Goal: Communication & Community: Answer question/provide support

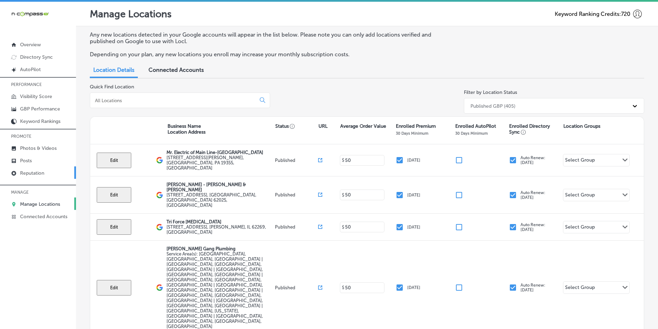
click at [33, 172] on p "Reputation" at bounding box center [32, 173] width 24 height 6
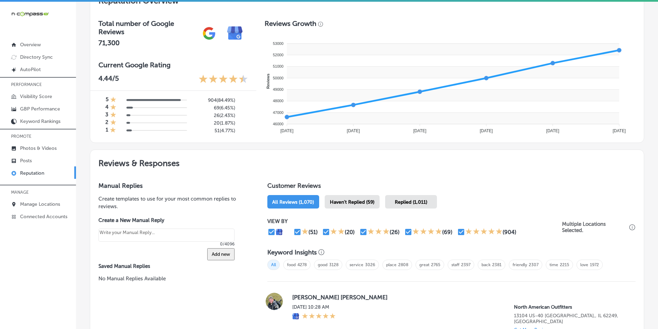
scroll to position [242, 0]
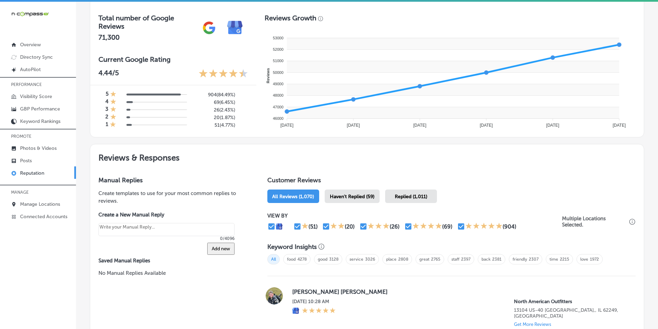
click at [320, 194] on span "Haven't Replied (59)" at bounding box center [352, 197] width 45 height 6
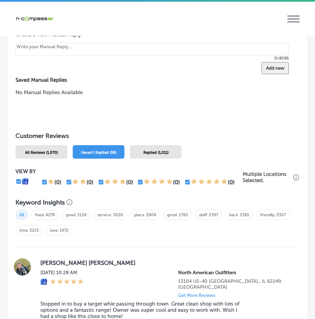
scroll to position [656, 0]
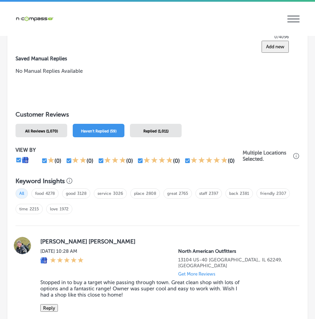
click at [97, 129] on span "Haven't Replied (59)" at bounding box center [99, 131] width 36 height 4
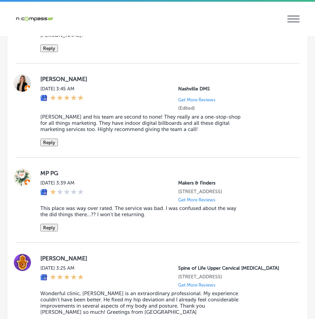
scroll to position [1829, 0]
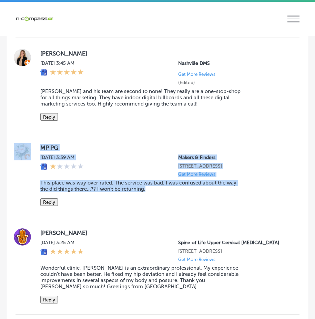
drag, startPoint x: 32, startPoint y: 165, endPoint x: 204, endPoint y: 236, distance: 185.6
click at [204, 217] on div "MP PG [DATE] 3:39 AM Makers & Finders [STREET_ADDRESS] Get More Reviews This pl…" at bounding box center [158, 174] width 284 height 85
copy div "MP PG [DATE] 3:39 AM Makers & Finders [STREET_ADDRESS] Get More Reviews This pl…"
click at [266, 206] on div "MP PG [DATE] 3:39 AM Makers & Finders [STREET_ADDRESS] Get More Reviews This pl…" at bounding box center [164, 174] width 249 height 63
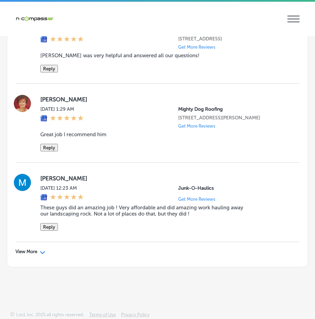
scroll to position [2554, 0]
click at [39, 255] on div "View More Path Created with Sketch." at bounding box center [31, 252] width 30 height 6
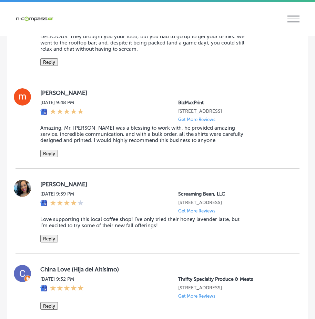
scroll to position [3038, 0]
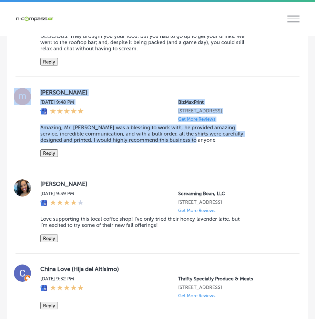
drag, startPoint x: 31, startPoint y: 168, endPoint x: 252, endPoint y: 234, distance: 230.6
click at [252, 157] on div "[PERSON_NAME][DATE] 9:48 PM BizMaxPrint [STREET_ADDRESS] Get More Reviews Amazi…" at bounding box center [158, 122] width 284 height 69
copy div "[PERSON_NAME][DATE] 9:48 PM BizMaxPrint [STREET_ADDRESS] Get More Reviews Amazi…"
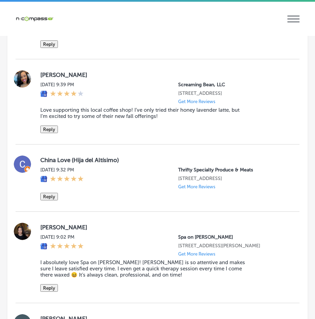
scroll to position [3141, 0]
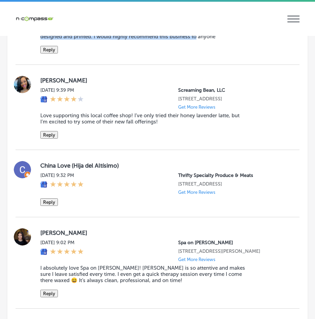
click at [55, 54] on button "Reply" at bounding box center [49, 50] width 18 height 8
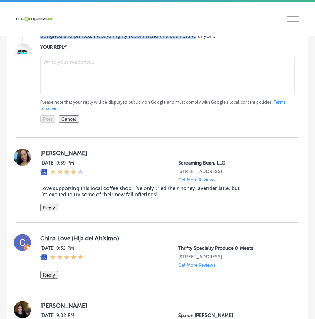
type textarea "x"
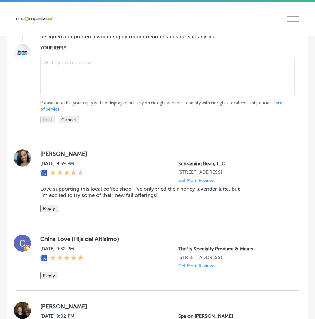
click at [66, 96] on textarea at bounding box center [167, 76] width 255 height 39
paste textarea "Thank you for the amazing review, [PERSON_NAME]! We’re so happy to hear that Mr…"
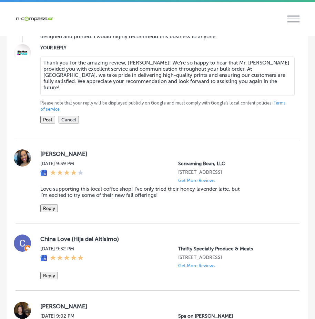
type textarea "Thank you for the amazing review, [PERSON_NAME]! We’re so happy to hear that Mr…"
click at [46, 124] on button "Post" at bounding box center [47, 120] width 15 height 8
type textarea "x"
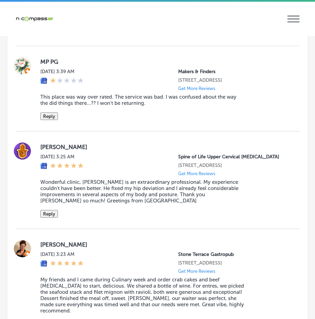
scroll to position [1898, 0]
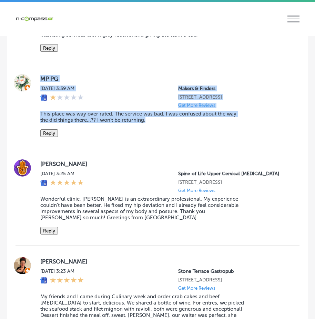
drag, startPoint x: 39, startPoint y: 98, endPoint x: 161, endPoint y: 153, distance: 134.5
click at [161, 148] on div "MP PG [DATE] 3:39 AM Makers & Finders [STREET_ADDRESS] Get More Reviews This pl…" at bounding box center [158, 105] width 284 height 85
copy div "MP PG [DATE] 3:39 AM Makers & Finders [STREET_ADDRESS] Get More Reviews This pl…"
click at [158, 148] on div "MP PG [DATE] 3:39 AM Makers & Finders [STREET_ADDRESS] Get More Reviews This pl…" at bounding box center [158, 105] width 284 height 85
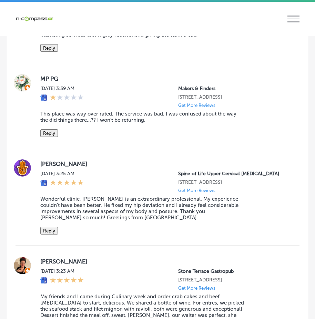
click at [198, 137] on div "MP PG [DATE] 3:39 AM Makers & Finders [STREET_ADDRESS] Get More Reviews This pl…" at bounding box center [164, 105] width 249 height 63
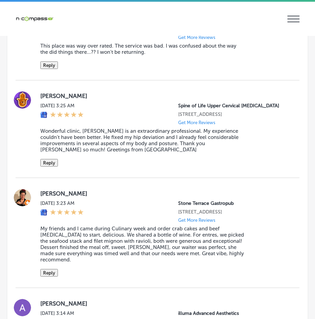
scroll to position [1932, 0]
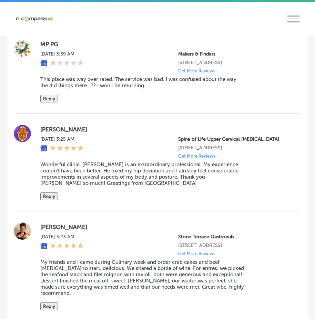
click at [54, 103] on button "Reply" at bounding box center [49, 99] width 18 height 8
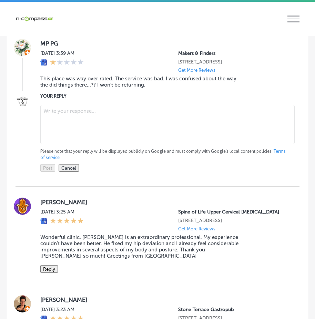
scroll to position [1932, 0]
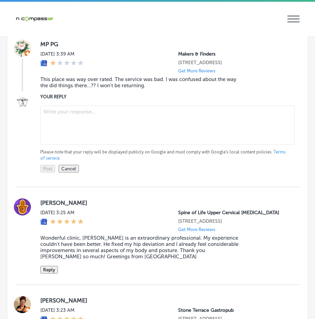
click at [77, 139] on textarea at bounding box center [167, 125] width 255 height 39
paste textarea "Hi MP, we’re truly sorry to hear about your disappointing experience at Makers …"
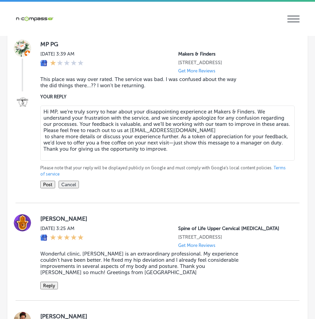
type textarea "Hi MP, we’re truly sorry to hear about your disappointing experience at Makers …"
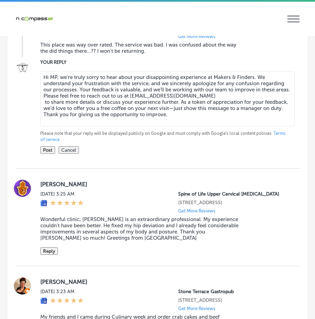
click at [51, 154] on button "Post" at bounding box center [47, 150] width 15 height 8
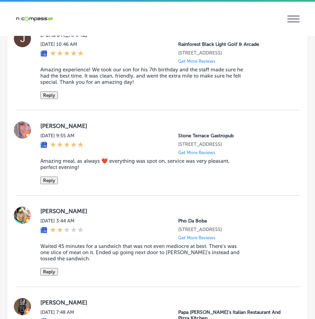
scroll to position [3543, 0]
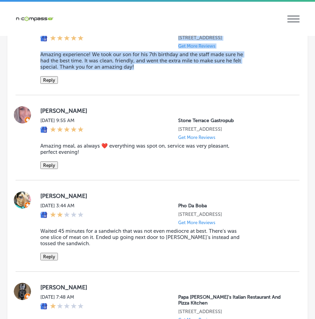
drag, startPoint x: 58, startPoint y: 135, endPoint x: 156, endPoint y: 170, distance: 104.2
click at [156, 84] on div "[PERSON_NAME] [DATE] 10:46 AM Rainforest Black Light Golf & Arcade [STREET_ADDR…" at bounding box center [158, 49] width 284 height 69
copy div "[PERSON_NAME] [DATE] 10:46 AM Rainforest Black Light Golf & Arcade [STREET_ADDR…"
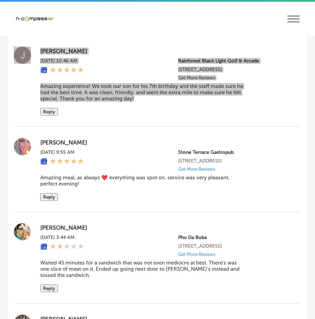
scroll to position [3512, 0]
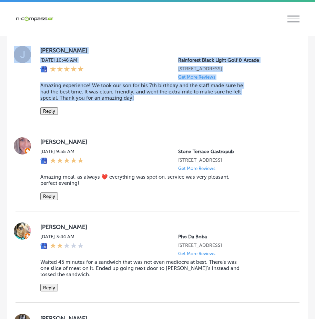
click at [122, 80] on div "[DATE] 10:46 AM Rainforest Black Light Golf & Arcade [STREET_ADDRESS] Get More …" at bounding box center [164, 68] width 249 height 22
drag, startPoint x: 37, startPoint y: 153, endPoint x: 197, endPoint y: 215, distance: 171.8
click at [200, 115] on div "[PERSON_NAME] [DATE] 10:46 AM Rainforest Black Light Golf & Arcade [STREET_ADDR…" at bounding box center [158, 80] width 284 height 69
copy div "[PERSON_NAME] [DATE] 10:46 AM Rainforest Black Light Golf & Arcade [STREET_ADDR…"
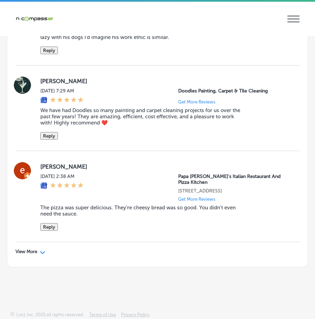
scroll to position [4341, 0]
click at [42, 251] on icon "Path Created with Sketch." at bounding box center [42, 252] width 5 height 3
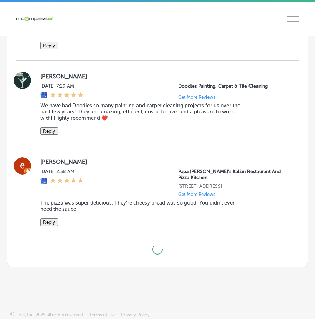
type textarea "x"
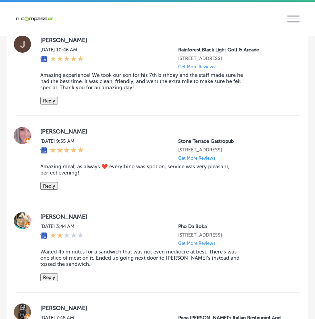
scroll to position [3512, 0]
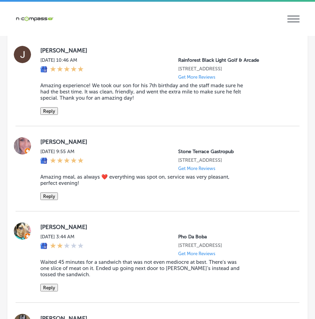
click at [51, 115] on button "Reply" at bounding box center [49, 111] width 18 height 8
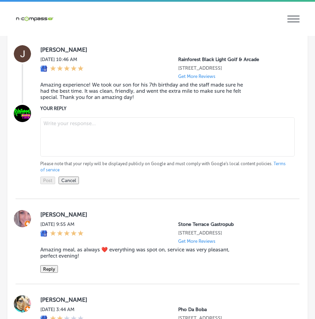
scroll to position [3511, 0]
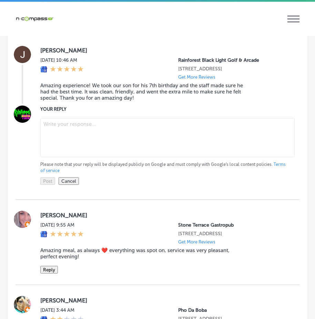
click at [90, 157] on textarea at bounding box center [167, 137] width 255 height 39
paste textarea "Thank you, [PERSON_NAME], for the amazing review! We’re so glad to hear that yo…"
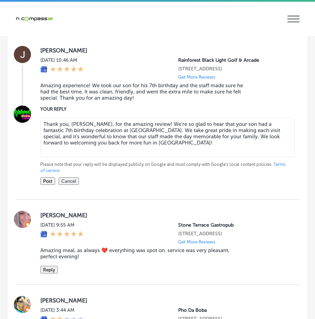
type textarea "Thank you, [PERSON_NAME], for the amazing review! We’re so glad to hear that yo…"
click at [48, 185] on button "Post" at bounding box center [47, 181] width 15 height 8
type textarea "x"
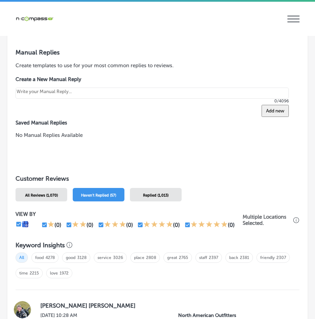
scroll to position [577, 0]
